Goal: Check status: Check status

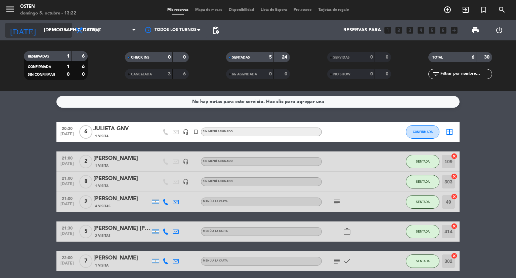
click at [48, 33] on input "[DEMOGRAPHIC_DATA] [DATE]" at bounding box center [73, 30] width 64 height 12
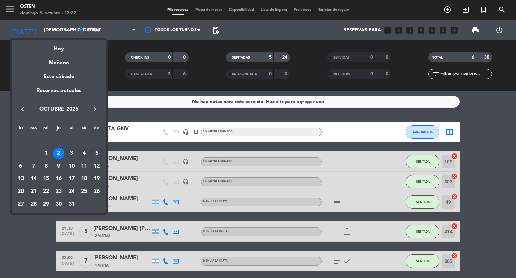
click at [85, 151] on div "4" at bounding box center [83, 153] width 11 height 11
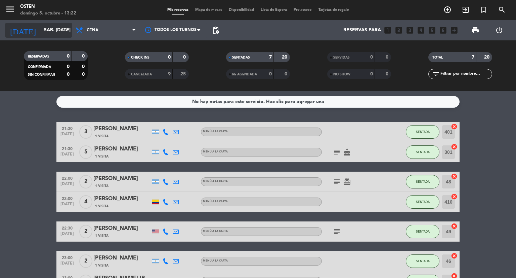
click at [41, 25] on input "sáb. [DATE]" at bounding box center [73, 30] width 64 height 12
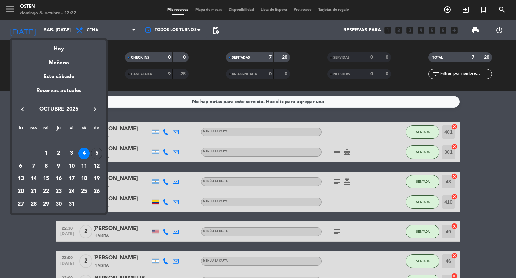
click at [159, 108] on div at bounding box center [258, 139] width 516 height 278
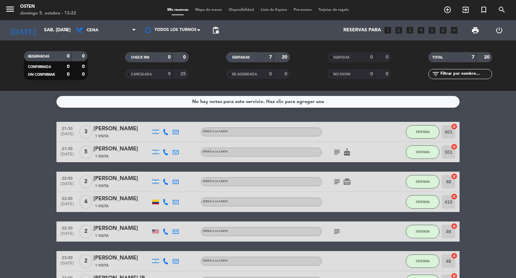
scroll to position [47, 0]
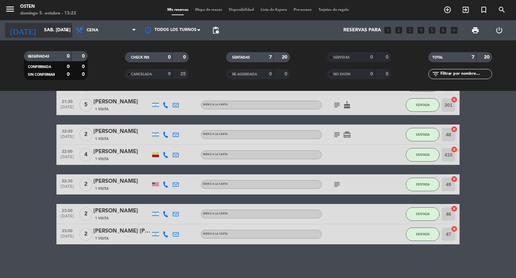
click at [60, 29] on input "sáb. [DATE]" at bounding box center [73, 30] width 64 height 12
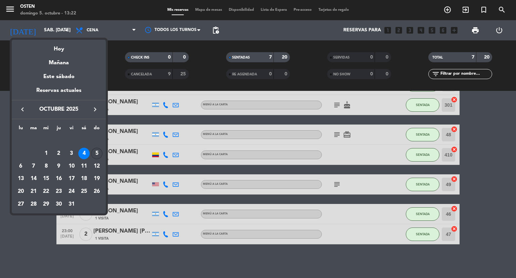
click at [95, 150] on div "5" at bounding box center [96, 153] width 11 height 11
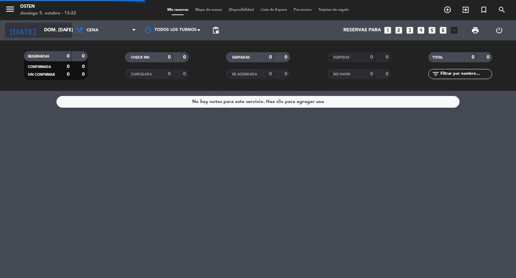
scroll to position [0, 0]
click at [48, 35] on input "dom. [DATE]" at bounding box center [73, 30] width 64 height 12
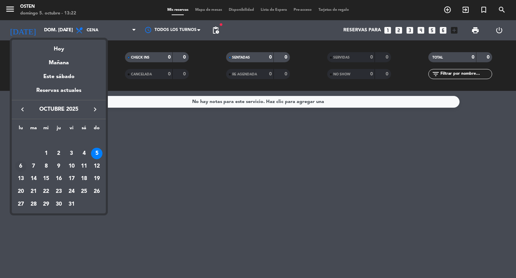
click at [22, 167] on div "6" at bounding box center [20, 165] width 11 height 11
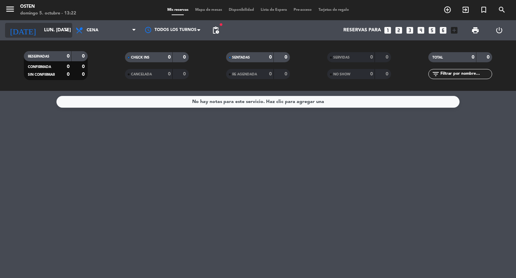
click at [46, 36] on input "lun. [DATE]" at bounding box center [73, 30] width 64 height 12
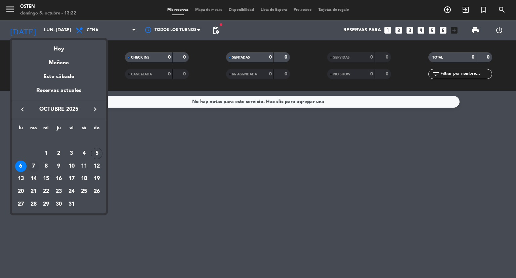
click at [35, 165] on div "7" at bounding box center [33, 165] width 11 height 11
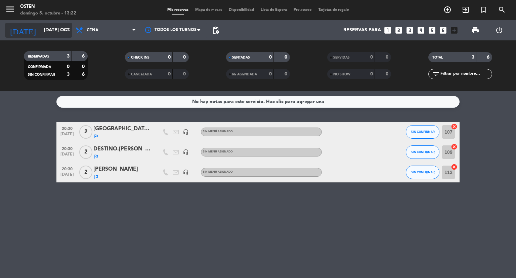
click at [55, 31] on input "[DATE] oct." at bounding box center [73, 30] width 64 height 12
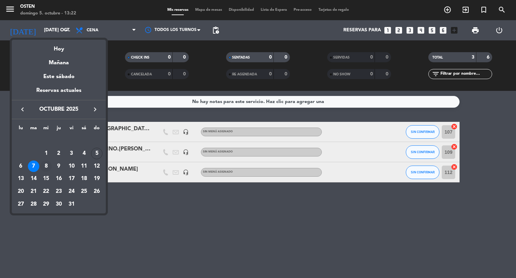
click at [47, 163] on div "8" at bounding box center [45, 165] width 11 height 11
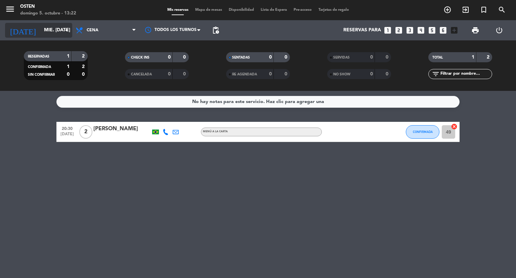
click at [61, 35] on input "mié. [DATE]" at bounding box center [73, 30] width 64 height 12
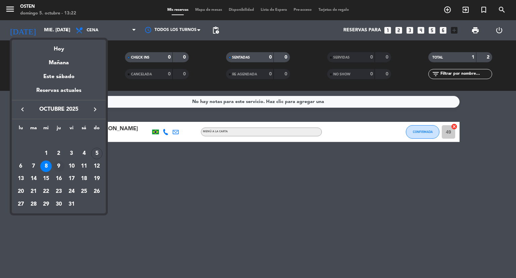
click at [60, 163] on div "9" at bounding box center [58, 165] width 11 height 11
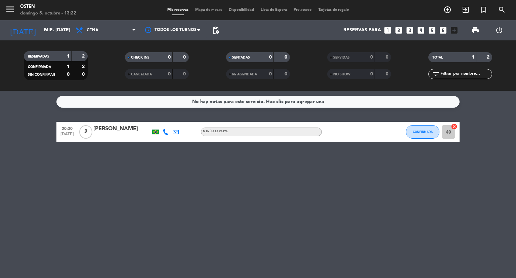
type input "[DEMOGRAPHIC_DATA] [DATE]"
